Goal: Information Seeking & Learning: Find specific fact

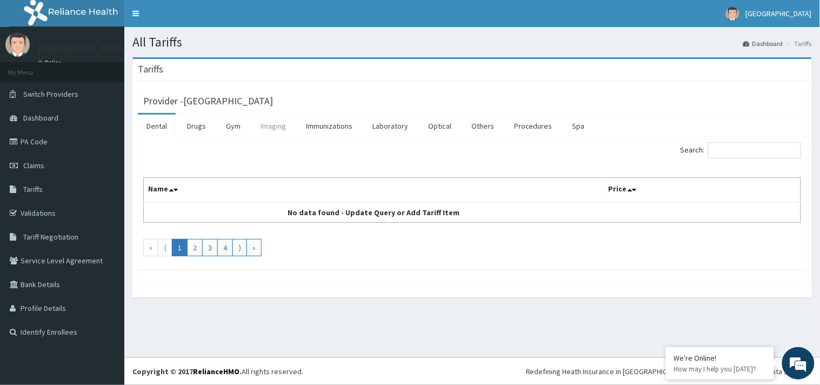
click at [266, 125] on link "Imaging" at bounding box center [273, 126] width 43 height 23
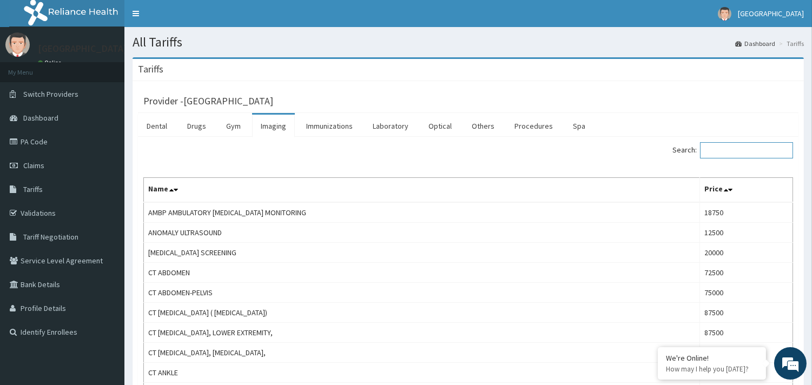
click at [711, 144] on input "Search:" at bounding box center [746, 150] width 93 height 16
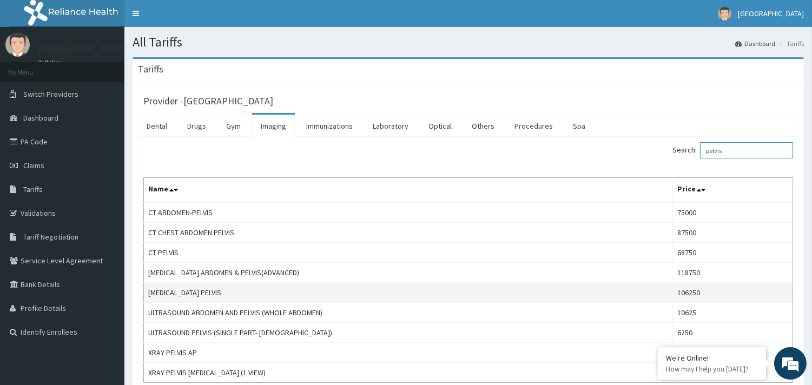
scroll to position [60, 0]
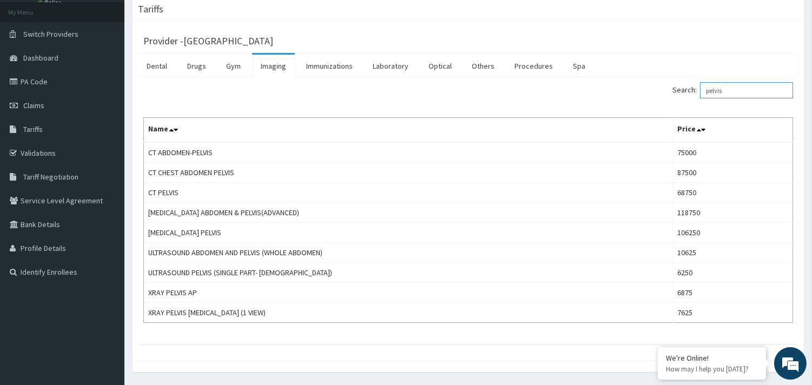
type input "pelvis"
click at [45, 58] on span "Dashboard" at bounding box center [40, 58] width 35 height 10
